Goal: Navigation & Orientation: Understand site structure

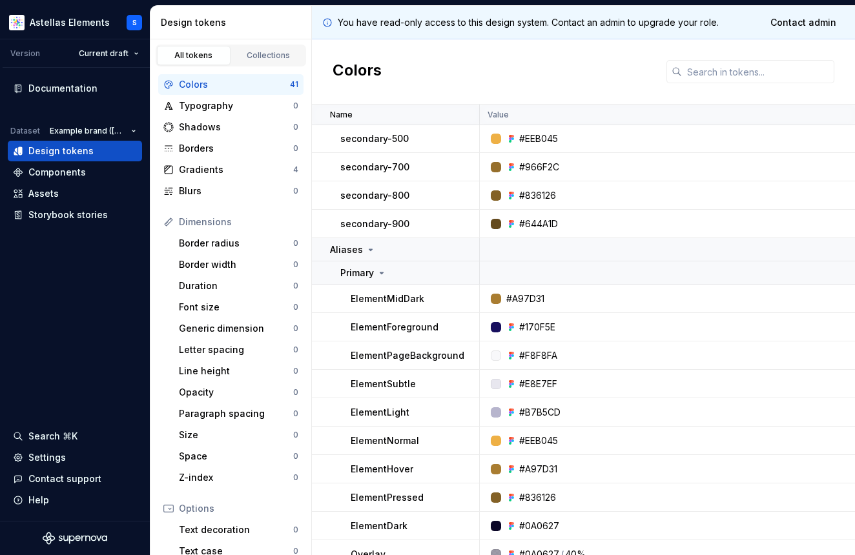
scroll to position [693, 0]
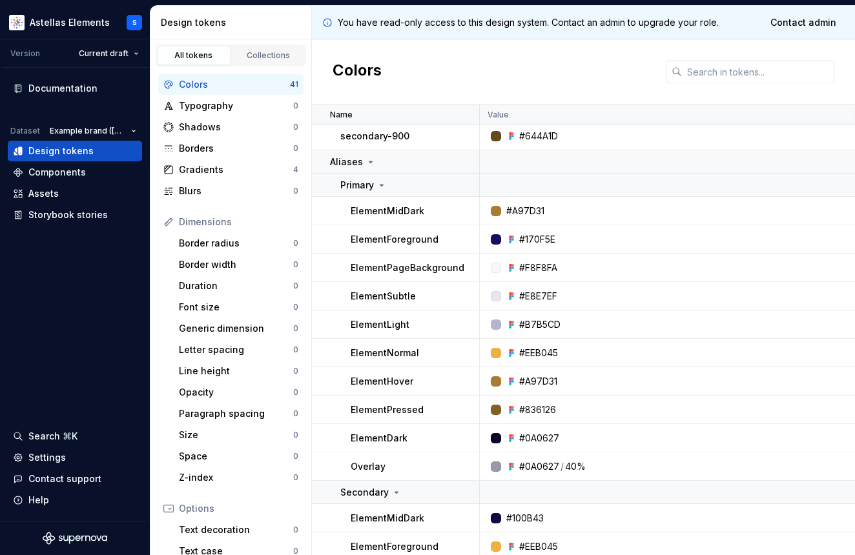
click at [198, 27] on div "Design tokens" at bounding box center [233, 22] width 145 height 13
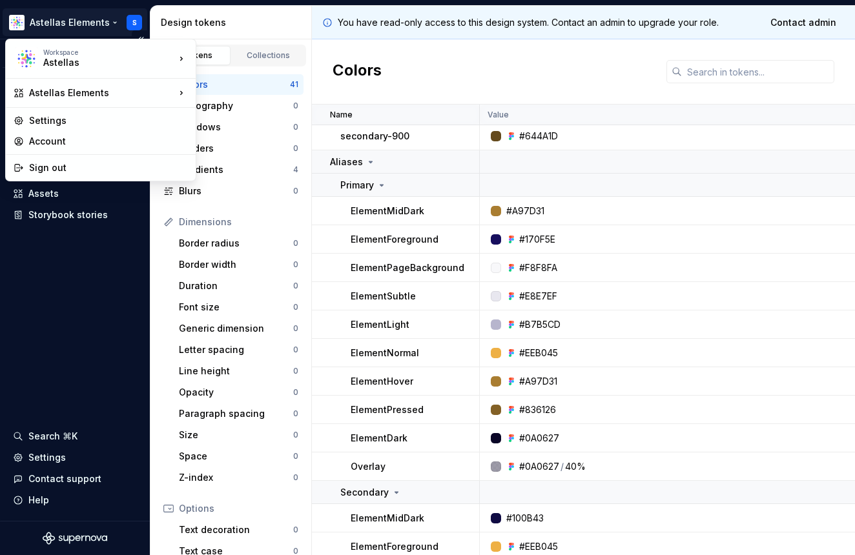
click at [83, 19] on html "Astellas Elements S Version Current draft Documentation Dataset Example brand (…" at bounding box center [427, 277] width 855 height 555
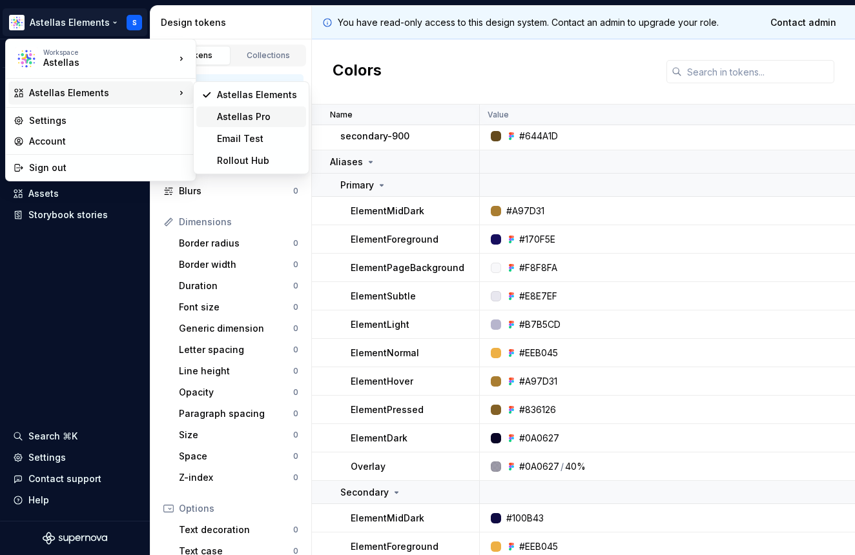
click at [206, 112] on div "Astellas Pro" at bounding box center [251, 117] width 110 height 21
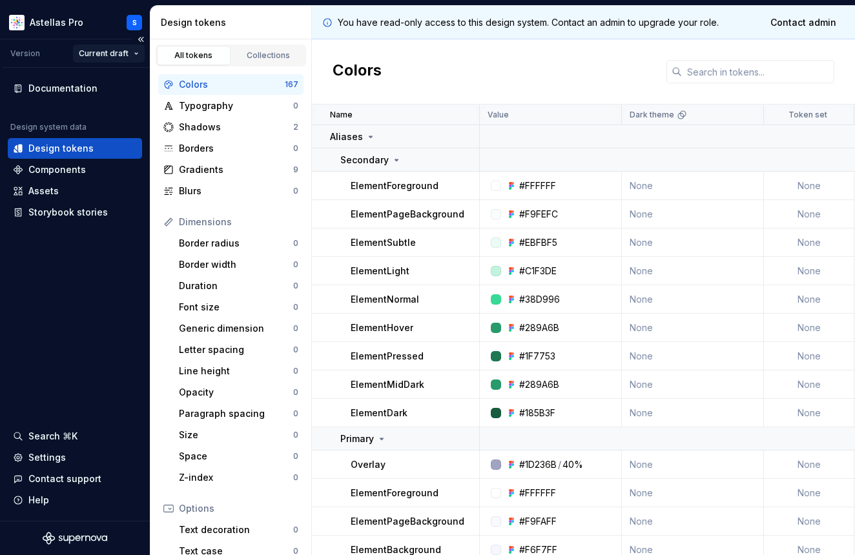
click at [108, 50] on html "Astellas Pro S Version Current draft Documentation Design system data Design to…" at bounding box center [427, 277] width 855 height 555
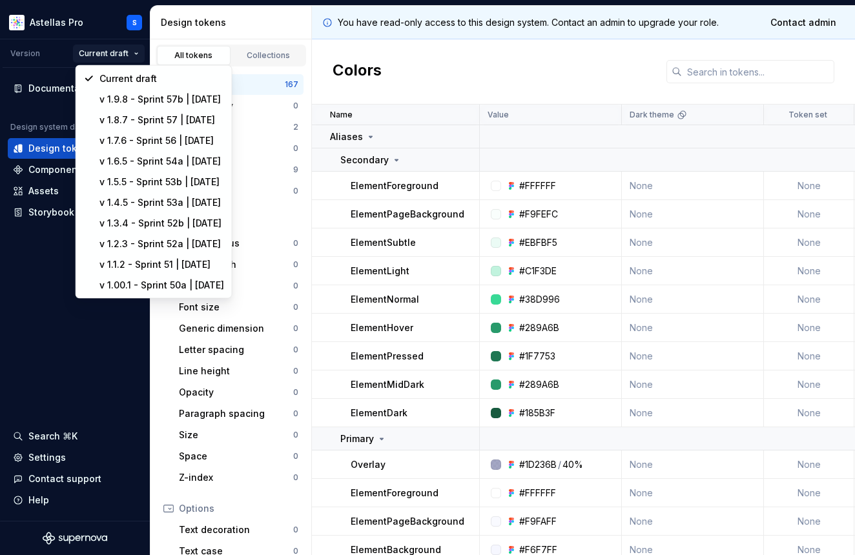
click at [108, 50] on html "Astellas Pro S Version Current draft Documentation Design system data Design to…" at bounding box center [427, 277] width 855 height 555
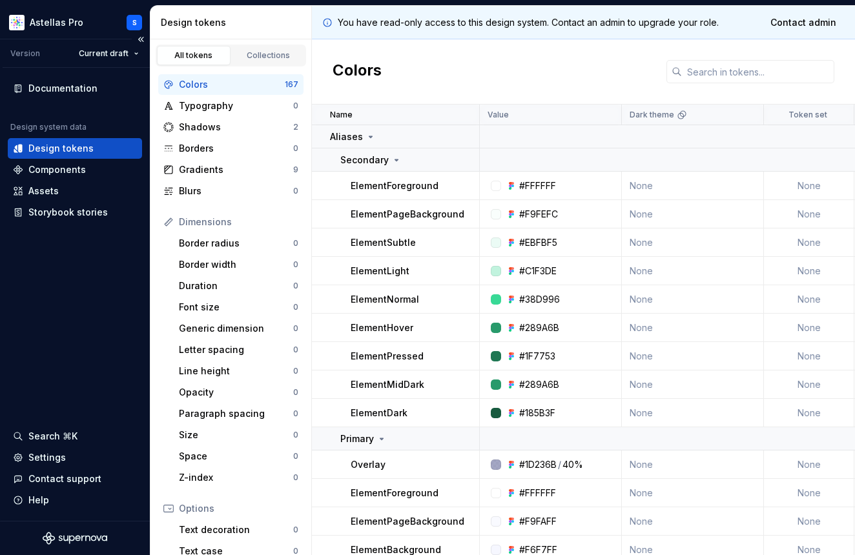
click at [96, 241] on div "Documentation Design system data Design tokens Components Assets Storybook stor…" at bounding box center [75, 294] width 150 height 453
click at [61, 169] on div "Components" at bounding box center [56, 169] width 57 height 13
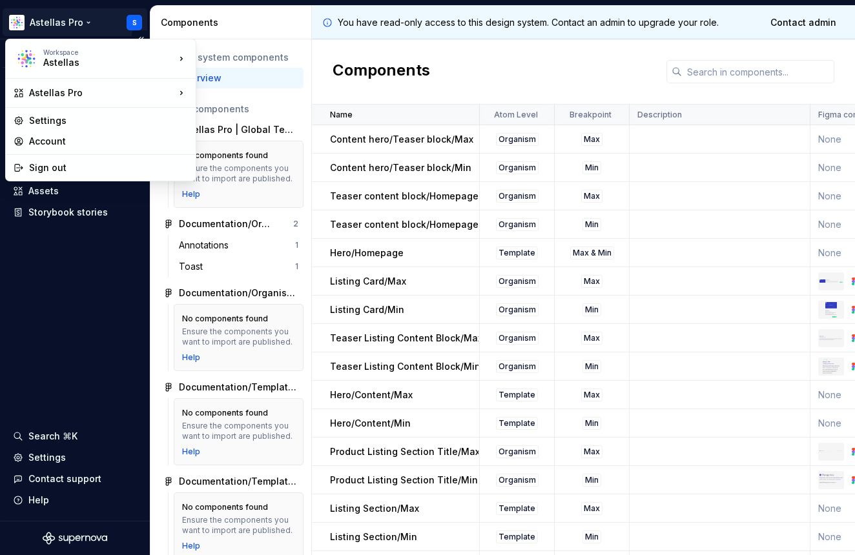
click at [134, 21] on html "Astellas Pro S Version Current draft Documentation Design system data Design to…" at bounding box center [427, 277] width 855 height 555
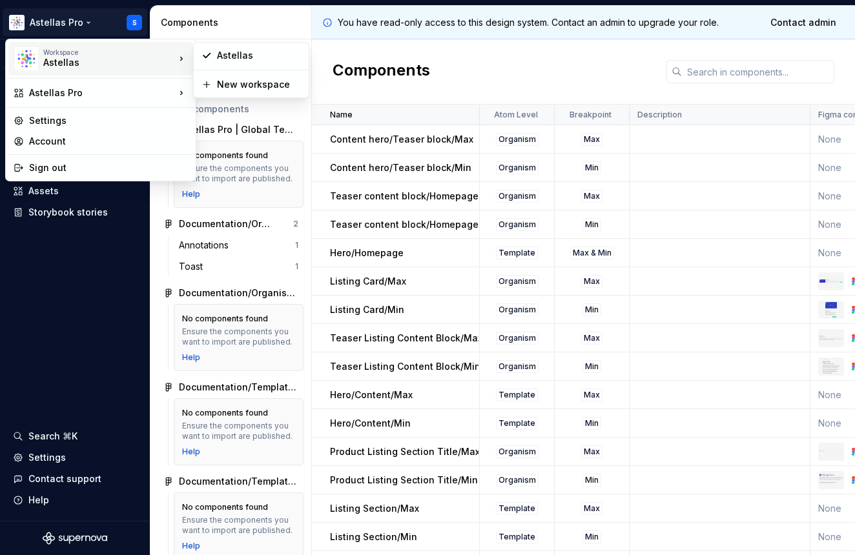
click at [87, 56] on div "Workspace" at bounding box center [109, 52] width 132 height 8
click at [242, 61] on div "Astellas" at bounding box center [259, 55] width 84 height 13
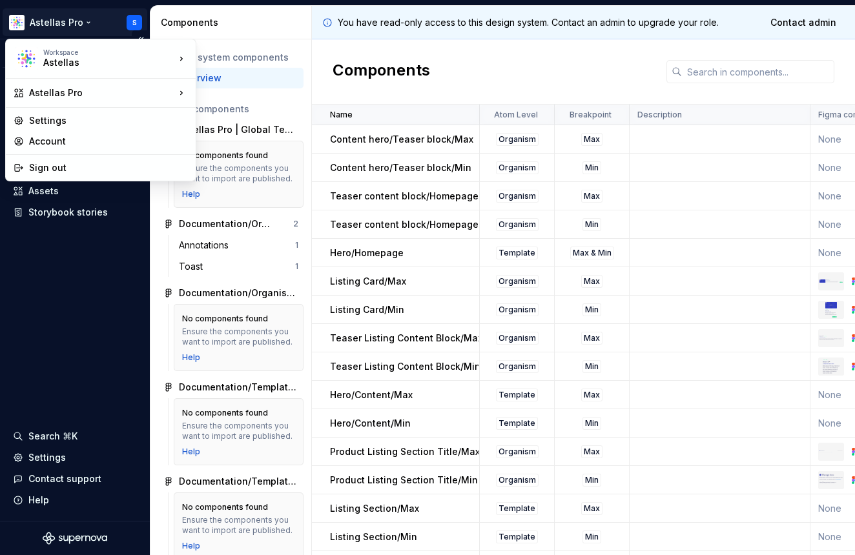
click at [77, 19] on html "Astellas Pro S Version Current draft Documentation Design system data Design to…" at bounding box center [427, 277] width 855 height 555
click at [63, 92] on div "Astellas Pro" at bounding box center [102, 93] width 146 height 13
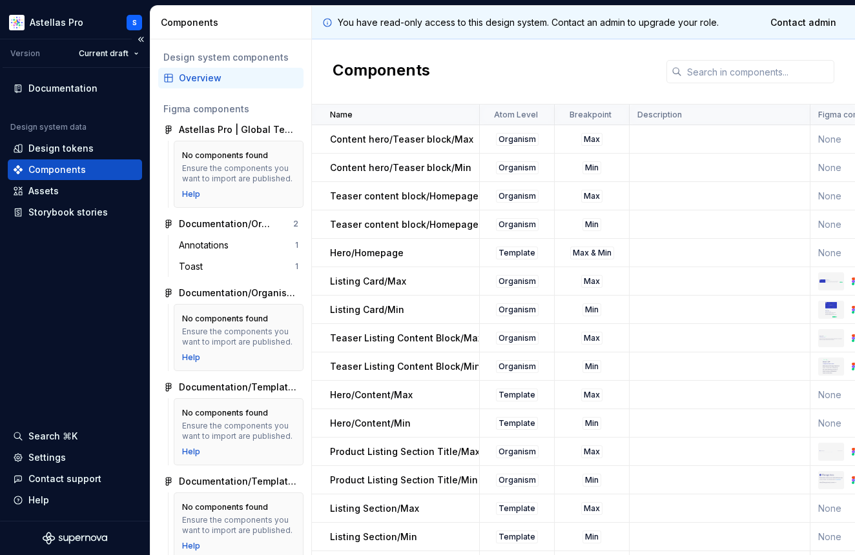
click at [101, 268] on html "Astellas Pro S Version Current draft Documentation Design system data Design to…" at bounding box center [427, 277] width 855 height 555
click at [68, 88] on div "Documentation" at bounding box center [62, 88] width 69 height 13
